Goal: Task Accomplishment & Management: Manage account settings

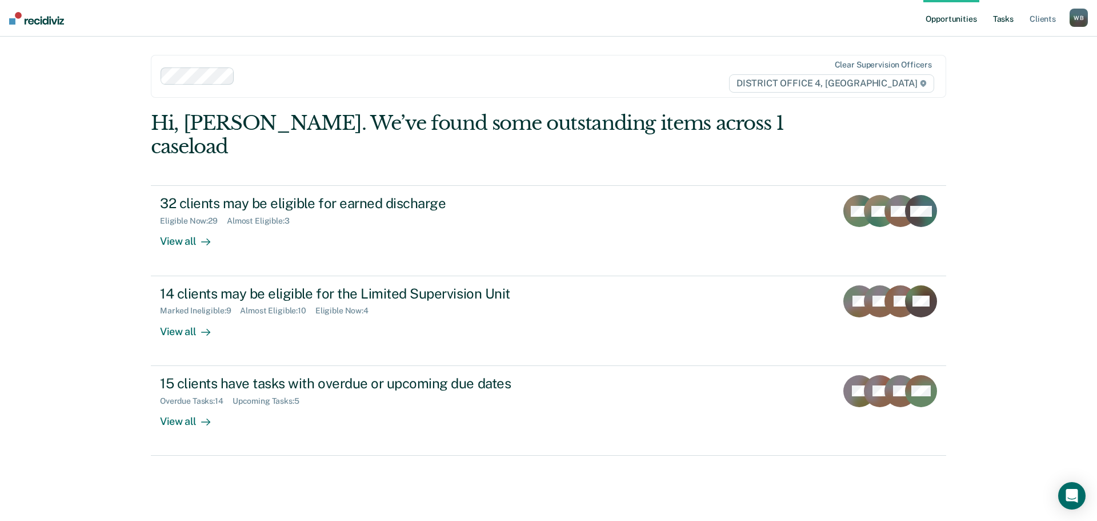
click at [1007, 22] on link "Tasks" at bounding box center [1003, 18] width 25 height 37
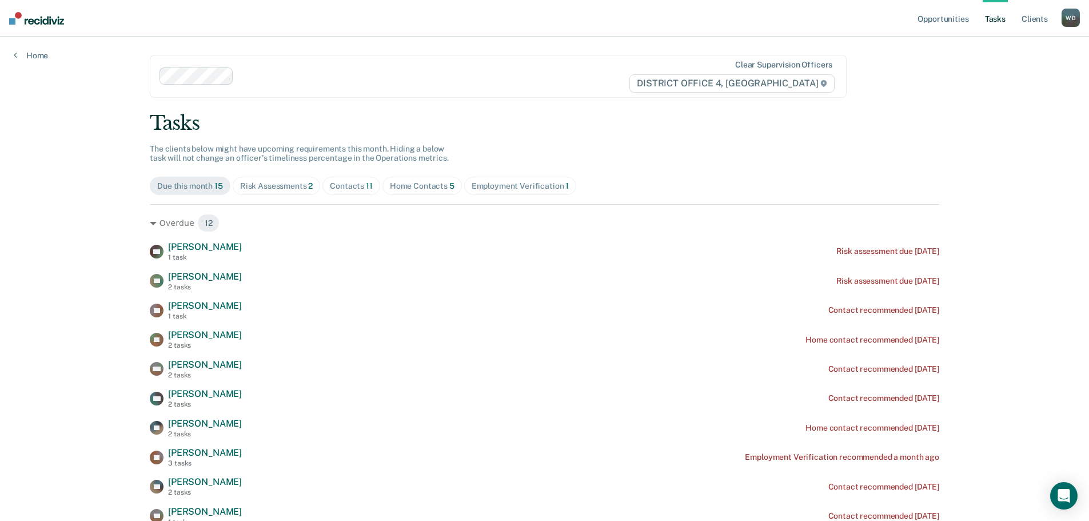
click at [351, 182] on div "Contacts 11" at bounding box center [351, 186] width 43 height 10
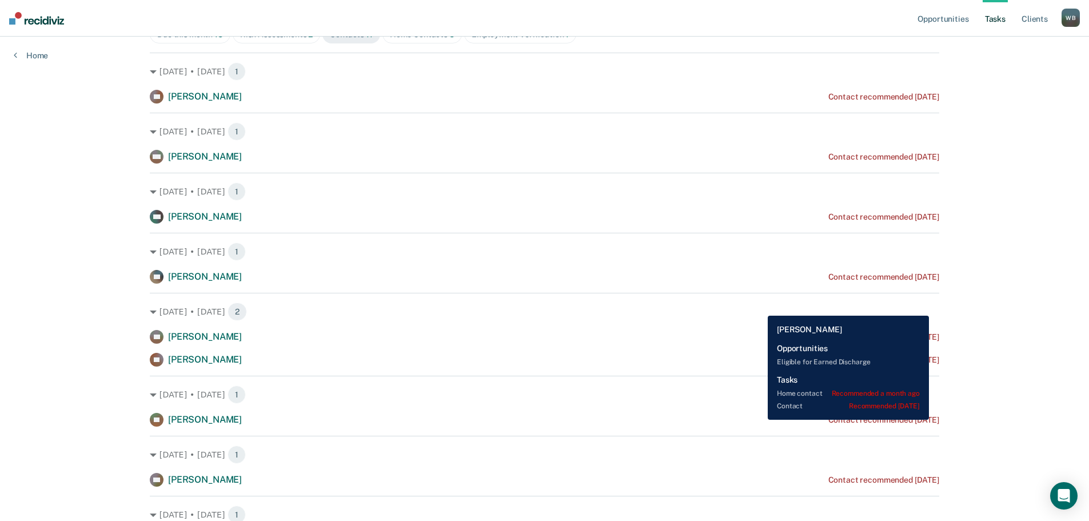
scroll to position [171, 0]
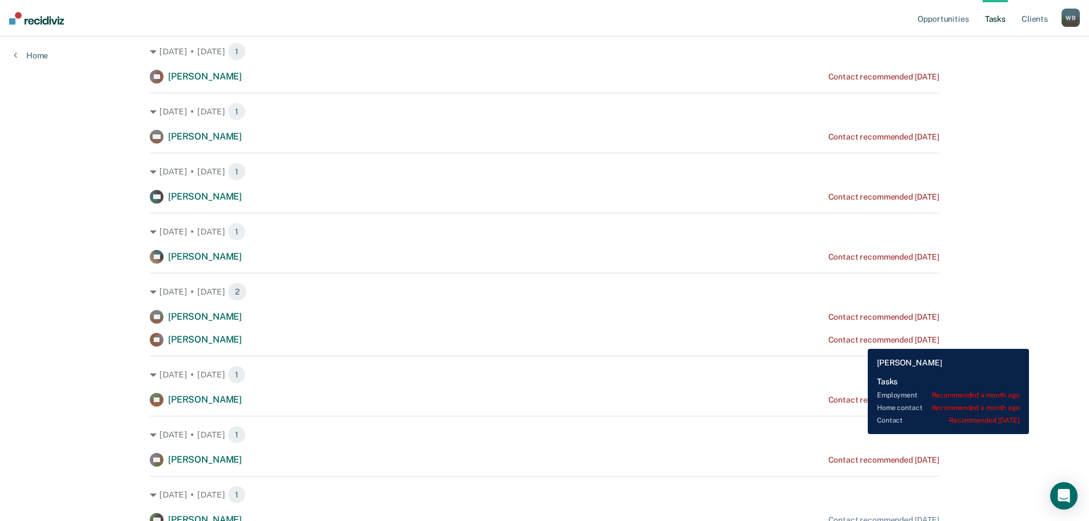
click at [859, 340] on div "Contact recommended [DATE]" at bounding box center [883, 340] width 111 height 10
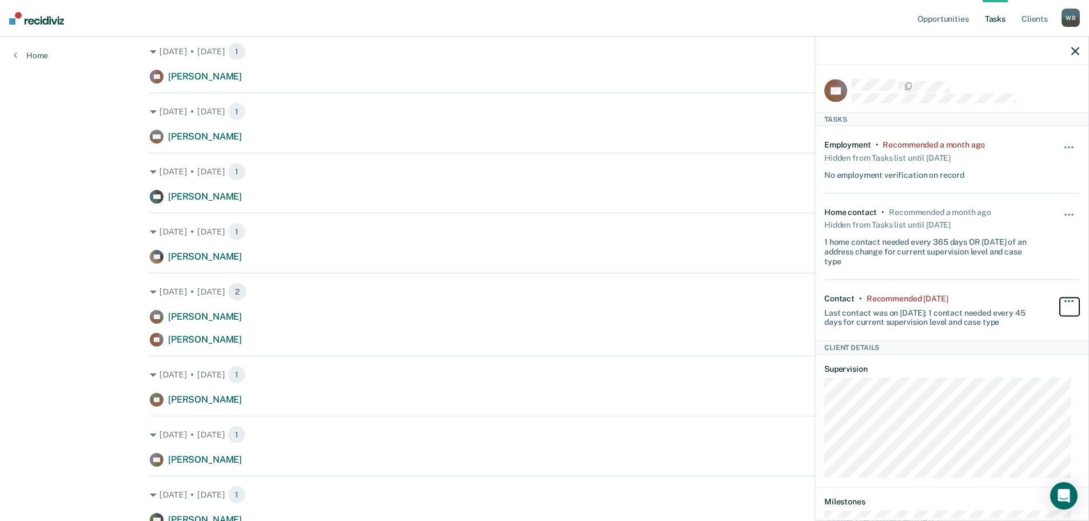
click at [1062, 297] on button "button" at bounding box center [1069, 306] width 19 height 18
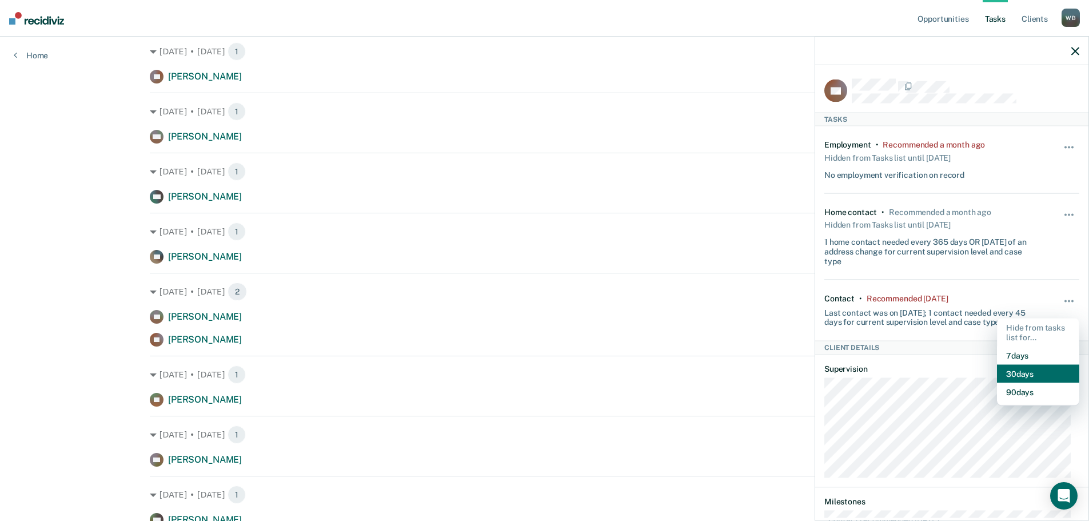
click at [1040, 373] on button "30 days" at bounding box center [1038, 374] width 82 height 18
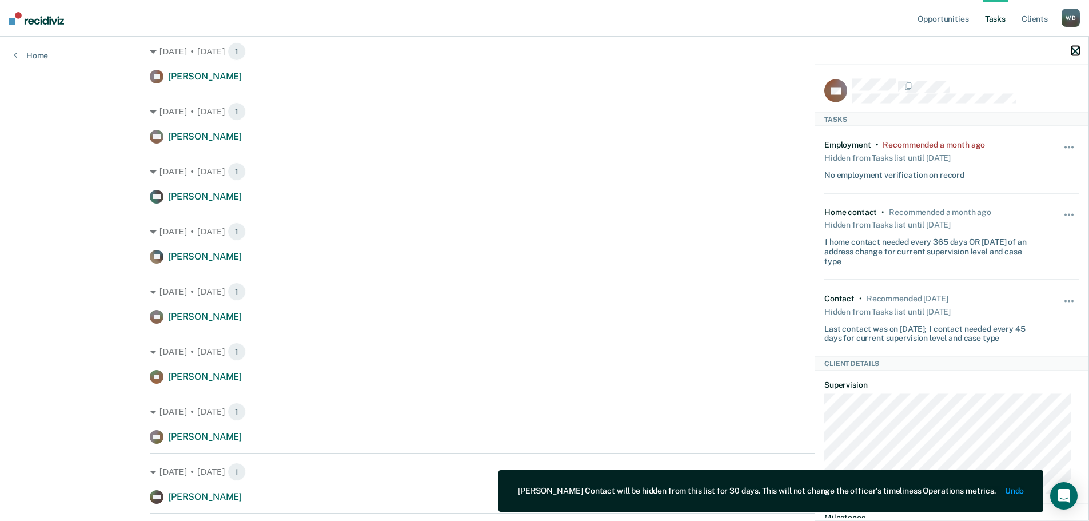
click at [1075, 51] on icon "button" at bounding box center [1075, 51] width 8 height 8
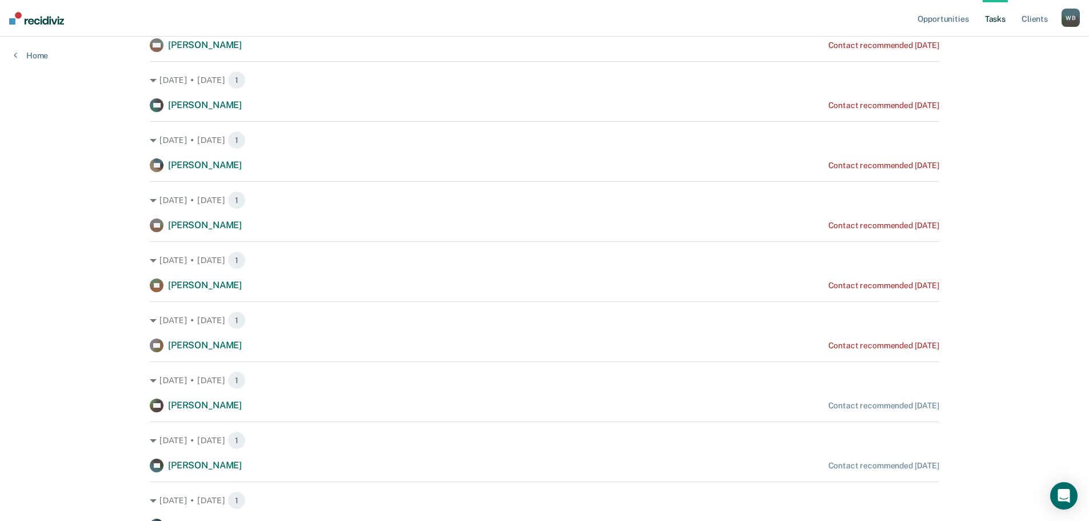
scroll to position [320, 0]
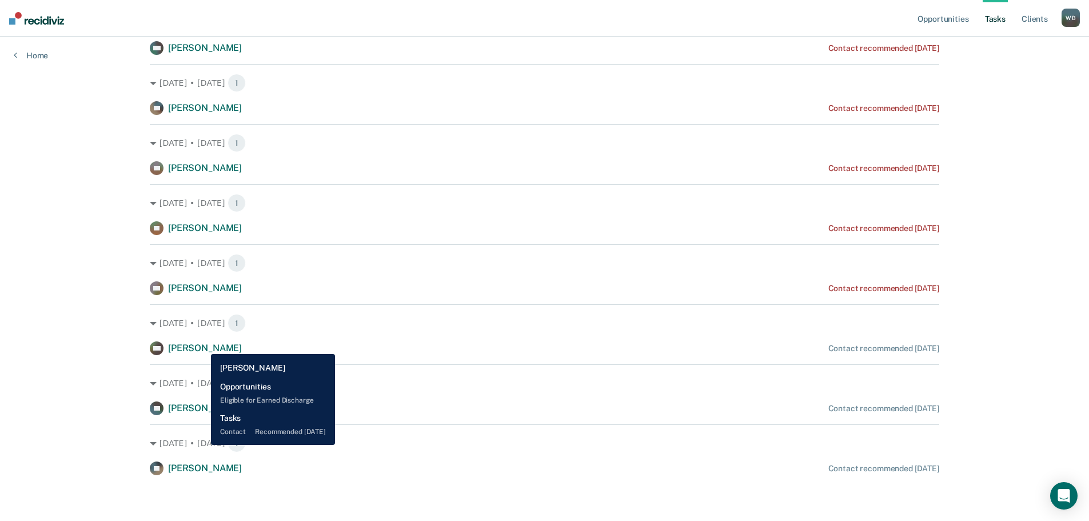
click at [202, 345] on span "[PERSON_NAME]" at bounding box center [205, 347] width 74 height 11
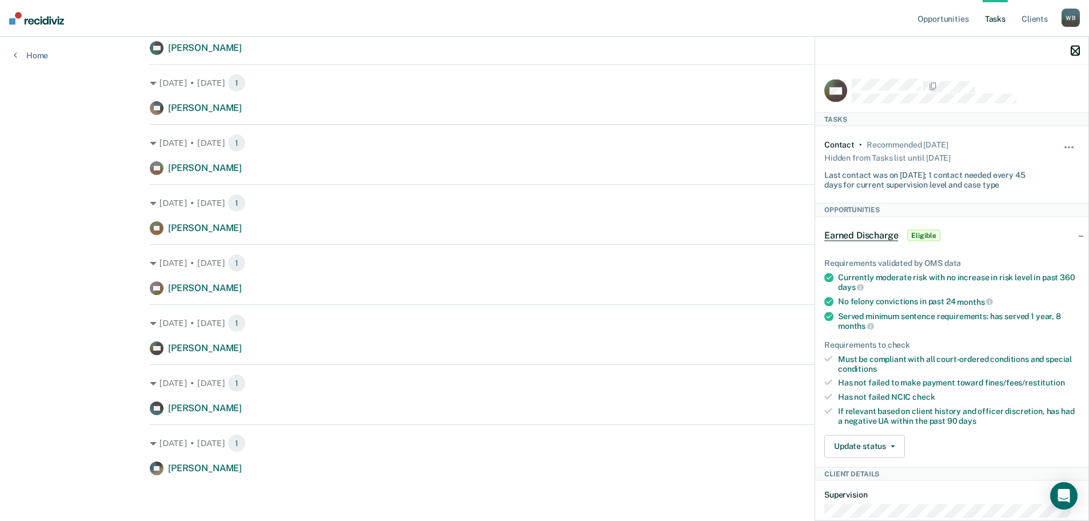
click at [1074, 49] on icon "button" at bounding box center [1075, 51] width 8 height 8
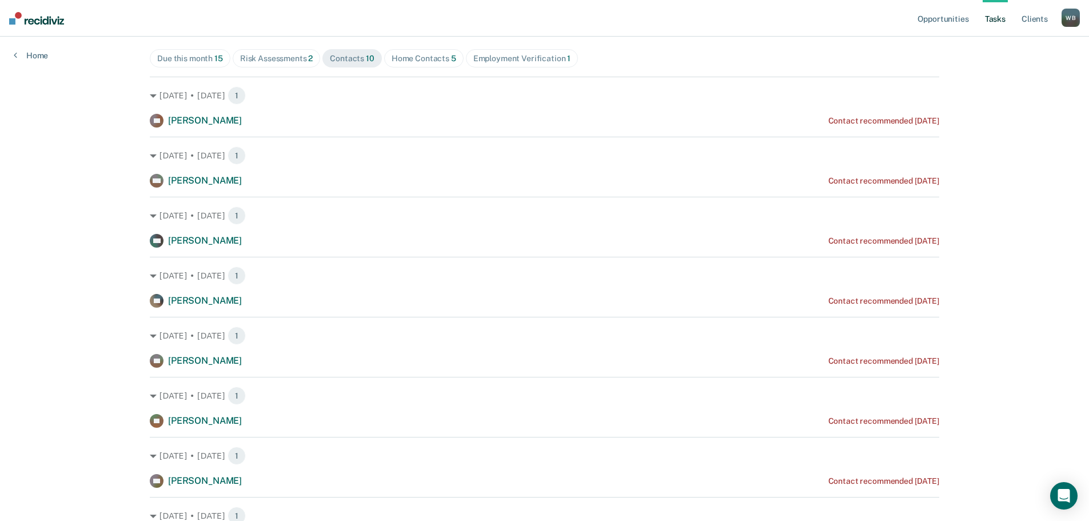
scroll to position [0, 0]
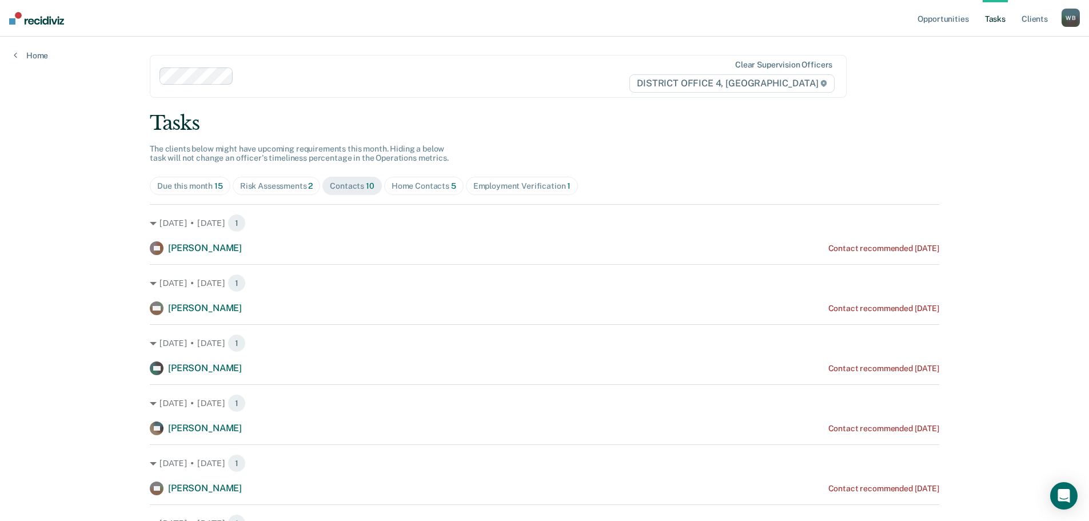
click at [440, 191] on span "Home Contacts 5" at bounding box center [423, 186] width 79 height 18
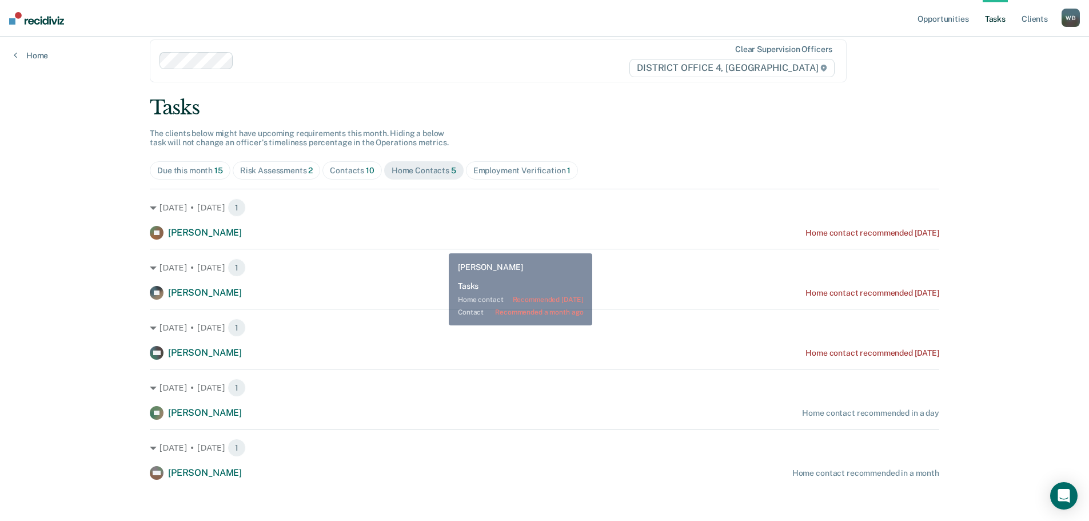
scroll to position [20, 0]
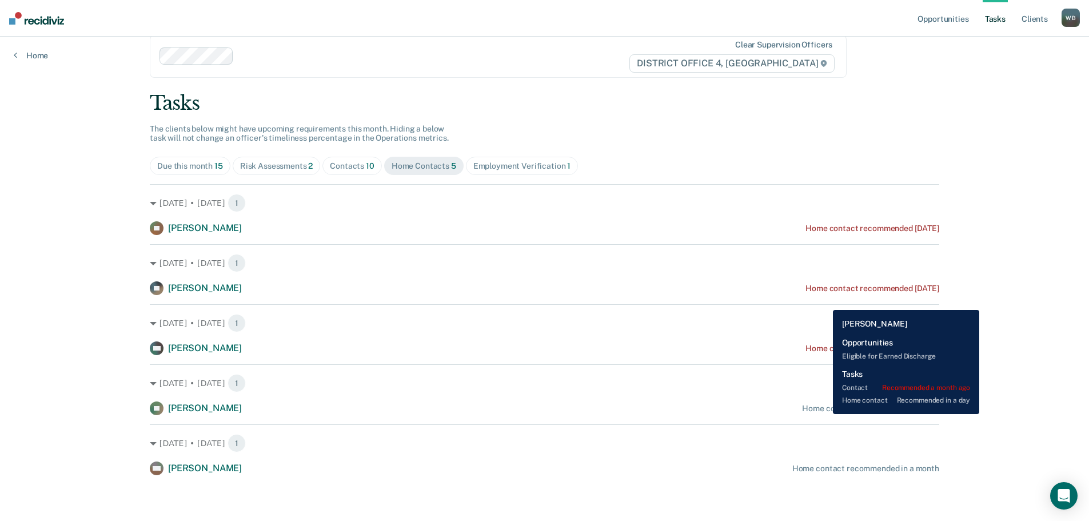
click at [824, 414] on div "DF [PERSON_NAME] Home contact recommended in a day" at bounding box center [544, 408] width 789 height 14
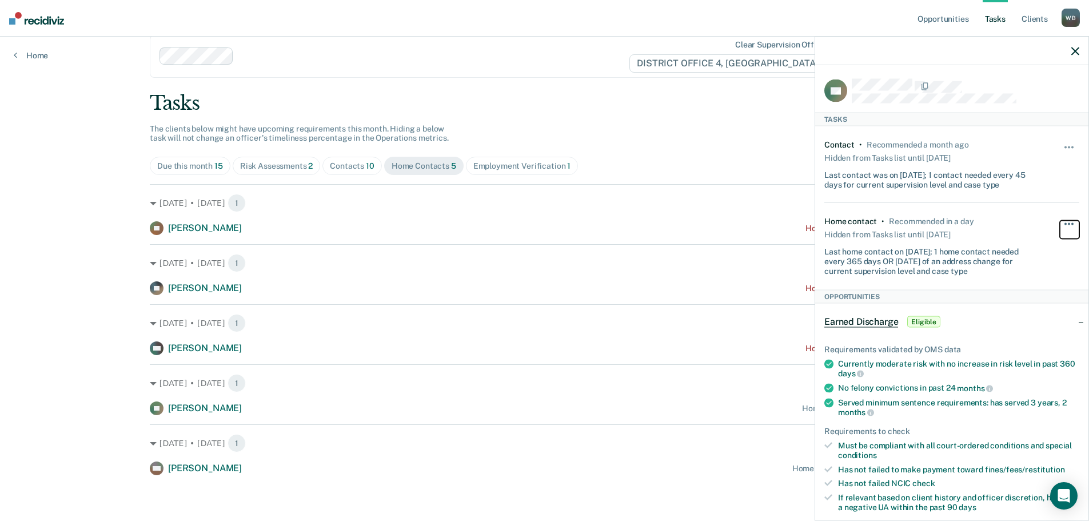
click at [1068, 223] on span "button" at bounding box center [1069, 224] width 2 height 2
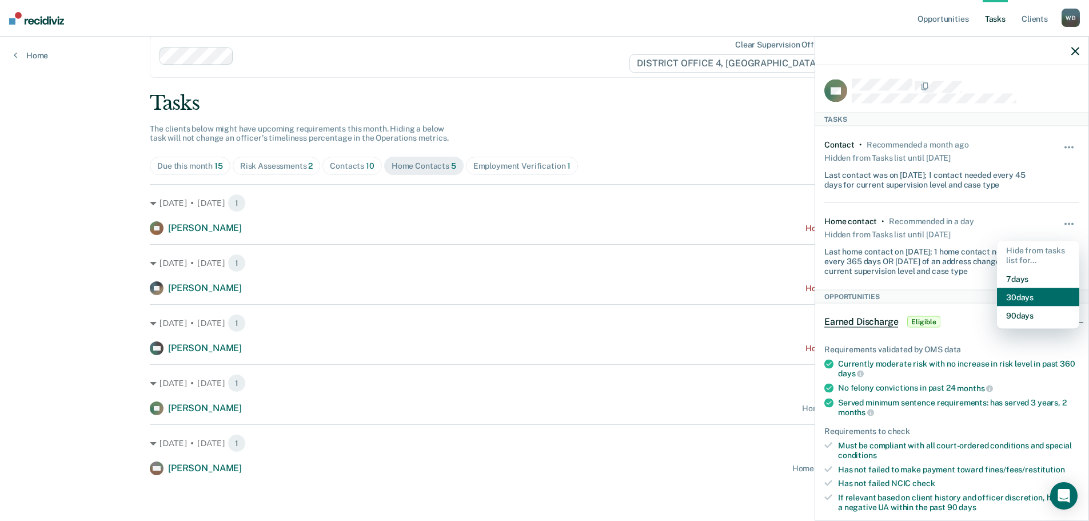
click at [1006, 292] on button "30 days" at bounding box center [1038, 296] width 82 height 18
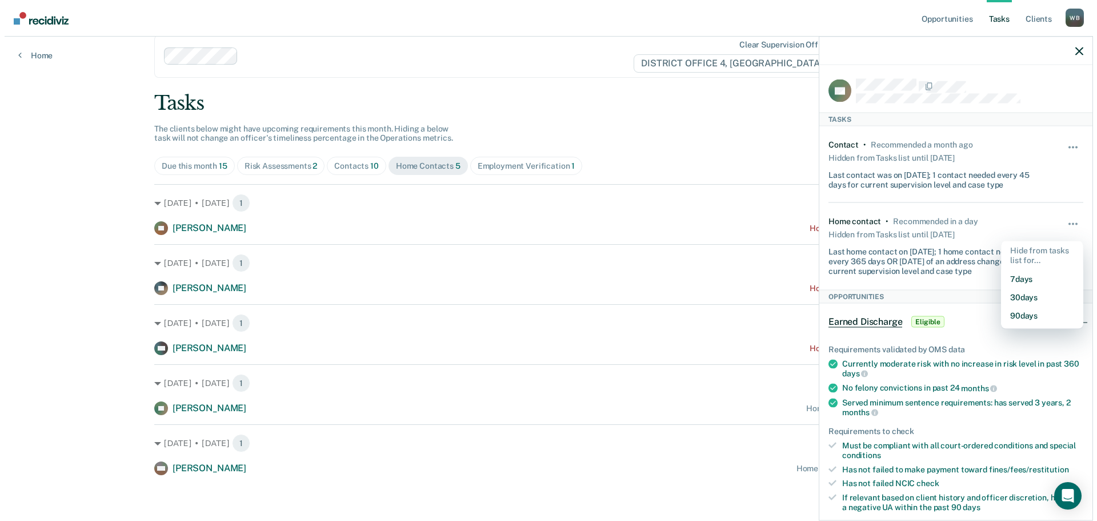
scroll to position [0, 0]
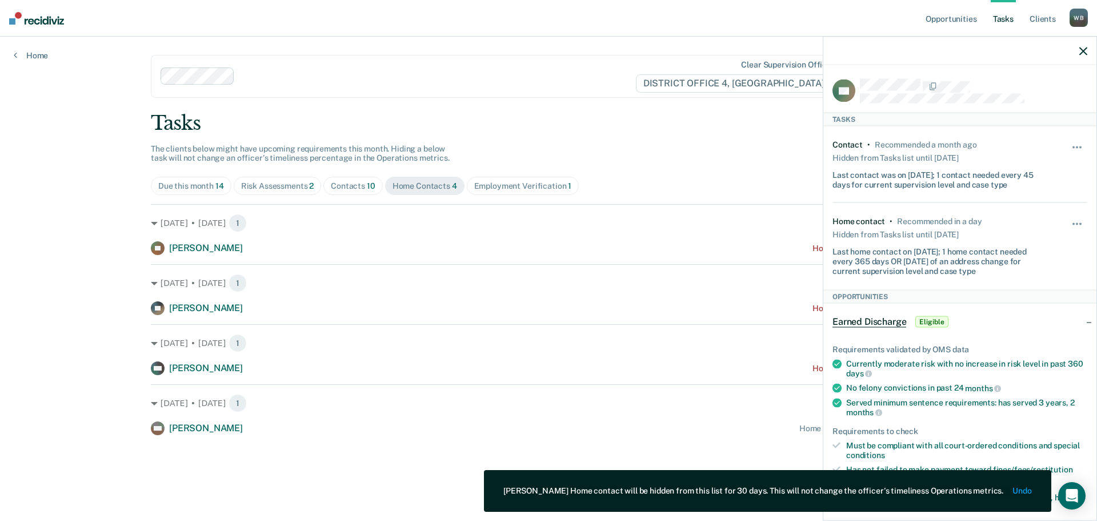
click at [1079, 49] on div at bounding box center [960, 51] width 273 height 29
drag, startPoint x: 1084, startPoint y: 44, endPoint x: 1084, endPoint y: 38, distance: 5.7
click at [1084, 39] on div at bounding box center [960, 51] width 273 height 29
click at [1084, 49] on icon "button" at bounding box center [1084, 51] width 8 height 8
